Goal: Transaction & Acquisition: Purchase product/service

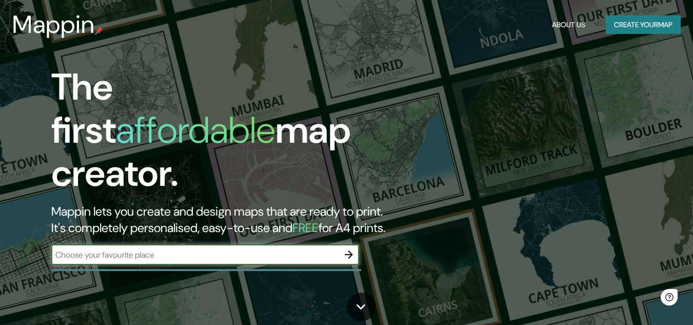
click at [313, 249] on input "text" at bounding box center [194, 255] width 287 height 12
type input "Jardin centenario"
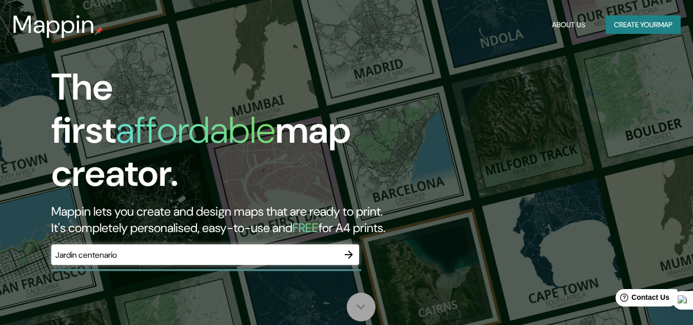
click at [368, 309] on icon at bounding box center [361, 306] width 18 height 18
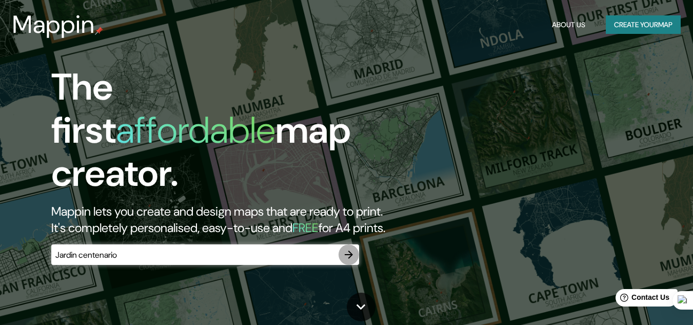
click at [353, 252] on button "button" at bounding box center [348, 254] width 21 height 21
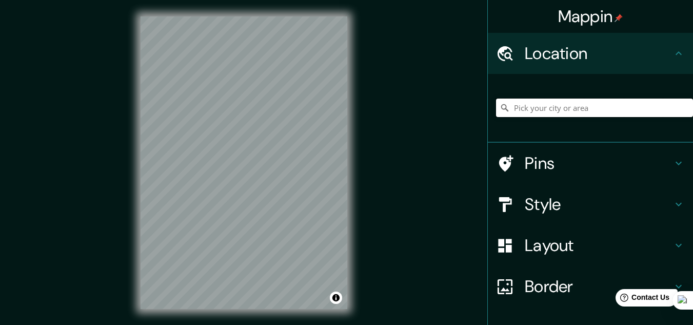
click at [589, 105] on input "Pick your city or area" at bounding box center [594, 107] width 197 height 18
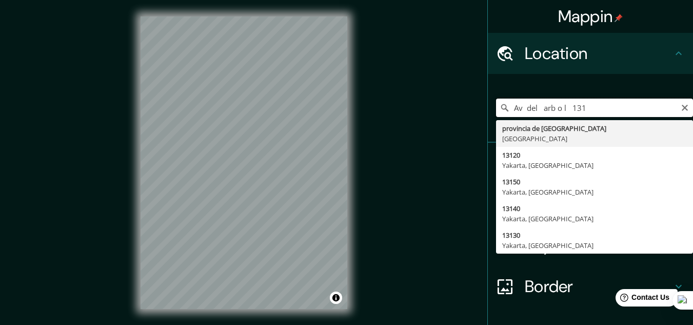
drag, startPoint x: 566, startPoint y: 111, endPoint x: 475, endPoint y: 106, distance: 90.9
click at [475, 106] on div "Mappin Location [STREET_ADDRESS] 13120 [GEOGRAPHIC_DATA], [GEOGRAPHIC_DATA] 131…" at bounding box center [346, 171] width 693 height 342
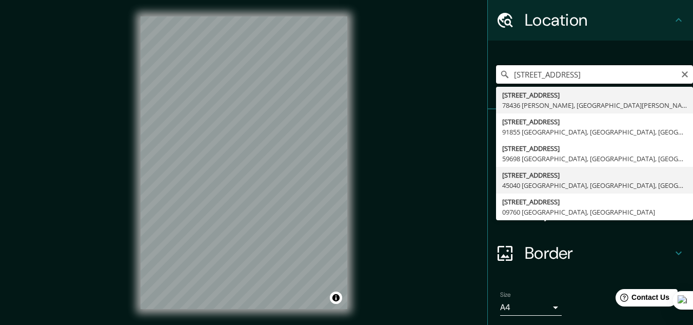
scroll to position [68, 0]
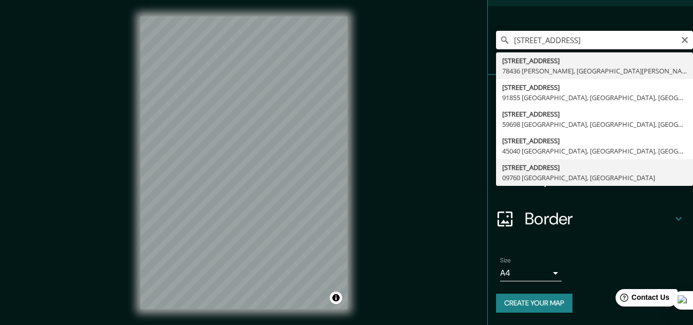
type input "[STREET_ADDRESS]"
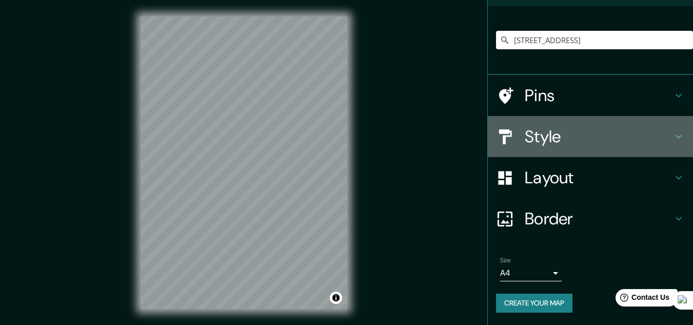
click at [672, 139] on icon at bounding box center [678, 136] width 12 height 12
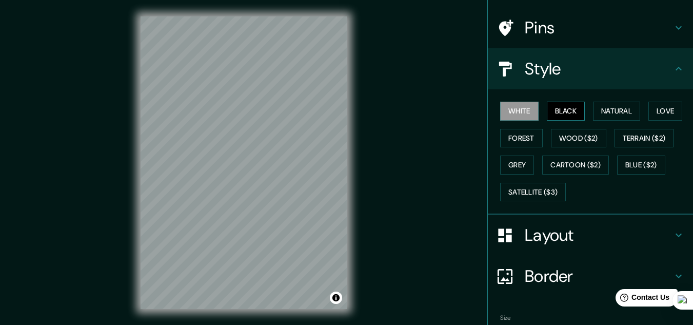
click at [569, 110] on button "Black" at bounding box center [566, 111] width 38 height 19
click at [625, 104] on button "Natural" at bounding box center [616, 111] width 47 height 19
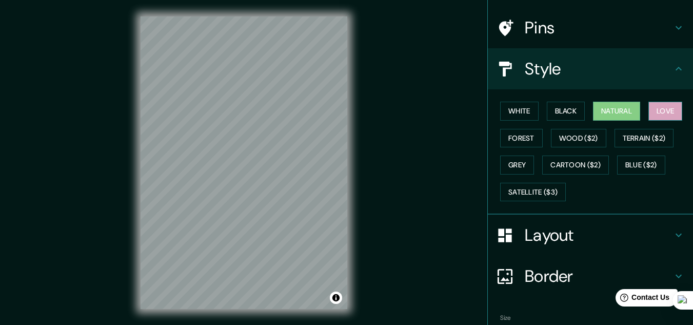
click at [666, 115] on button "Love" at bounding box center [665, 111] width 34 height 19
click at [525, 132] on button "Forest" at bounding box center [521, 138] width 43 height 19
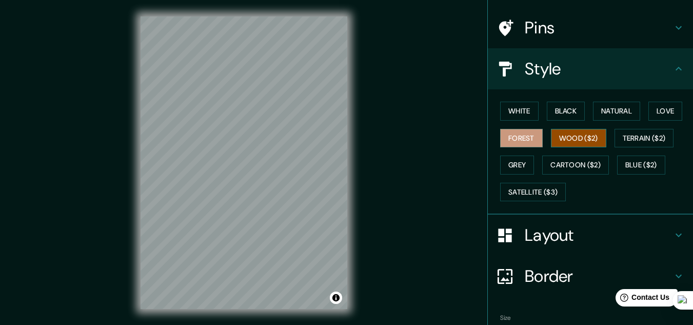
click at [556, 139] on button "Wood ($2)" at bounding box center [578, 138] width 55 height 19
click at [647, 136] on button "Terrain ($2)" at bounding box center [643, 138] width 59 height 19
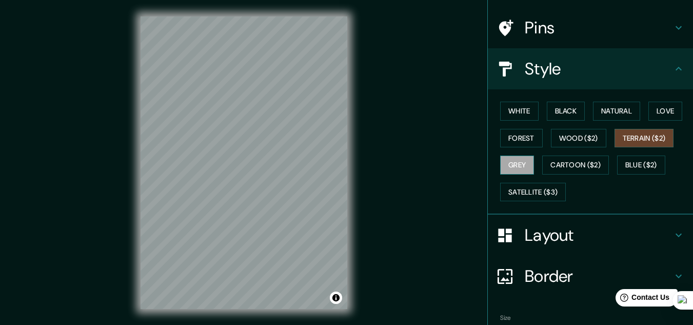
click at [509, 167] on button "Grey" at bounding box center [517, 164] width 34 height 19
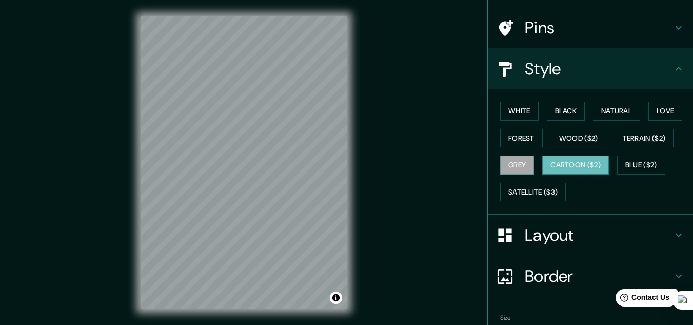
click at [562, 167] on button "Cartoon ($2)" at bounding box center [575, 164] width 67 height 19
click at [643, 162] on button "Blue ($2)" at bounding box center [641, 164] width 48 height 19
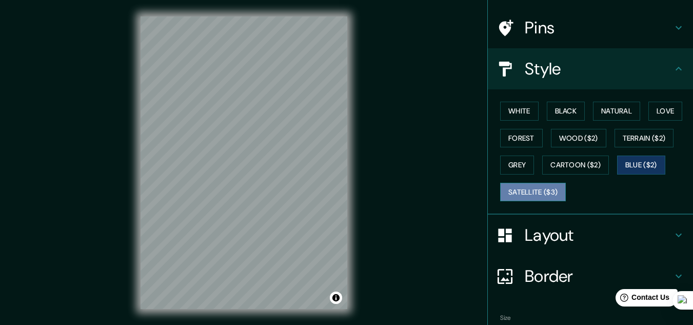
click at [548, 197] on button "Satellite ($3)" at bounding box center [533, 192] width 66 height 19
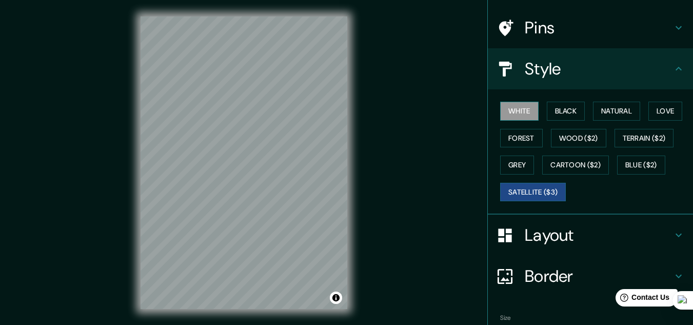
click at [507, 112] on button "White" at bounding box center [519, 111] width 38 height 19
click at [551, 112] on button "Black" at bounding box center [566, 111] width 38 height 19
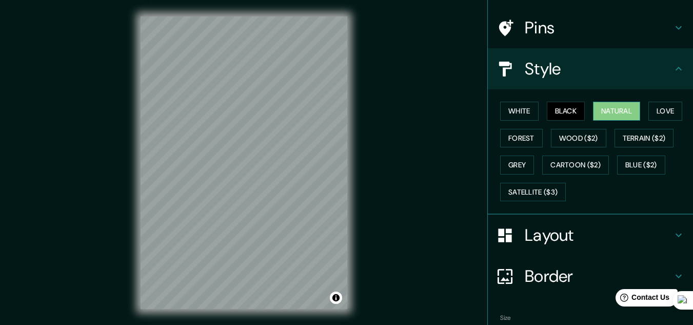
click at [603, 116] on button "Natural" at bounding box center [616, 111] width 47 height 19
click at [574, 136] on button "Wood ($2)" at bounding box center [578, 138] width 55 height 19
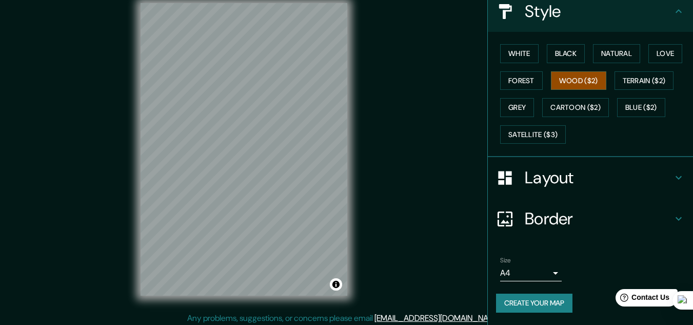
scroll to position [17, 0]
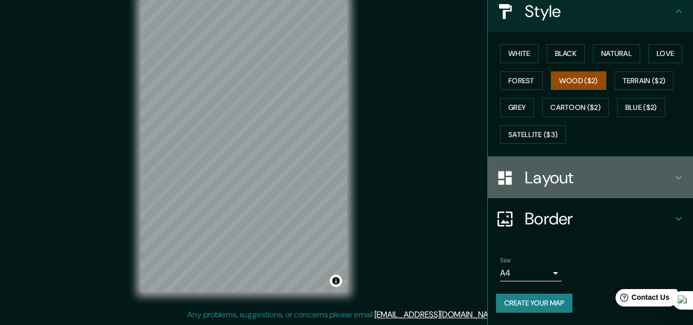
click at [661, 170] on h4 "Layout" at bounding box center [599, 177] width 148 height 21
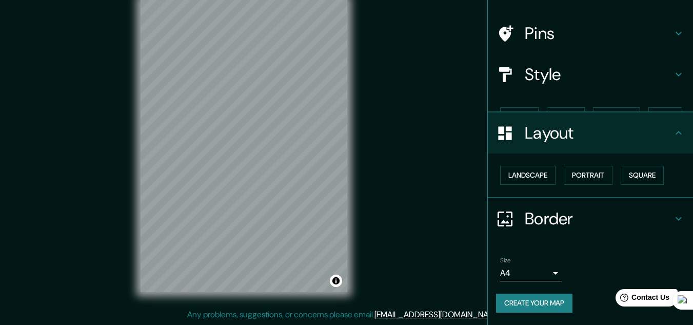
scroll to position [44, 0]
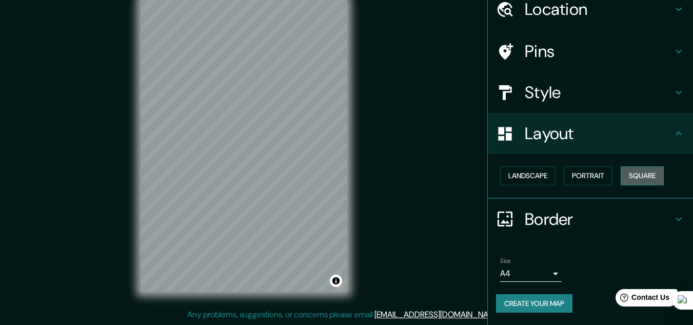
click at [639, 169] on button "Square" at bounding box center [641, 175] width 43 height 19
